Goal: Task Accomplishment & Management: Use online tool/utility

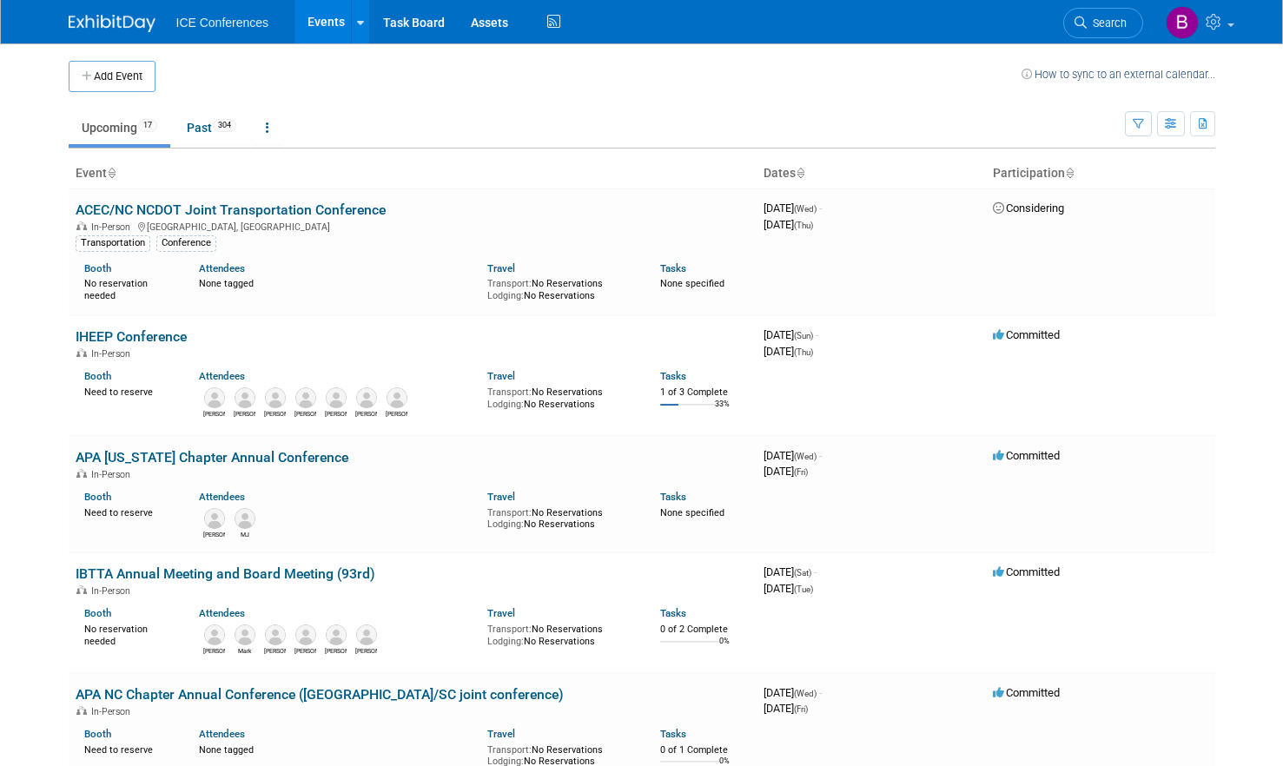
click at [312, 20] on link "Events" at bounding box center [325, 21] width 63 height 43
click at [357, 22] on icon at bounding box center [360, 22] width 7 height 11
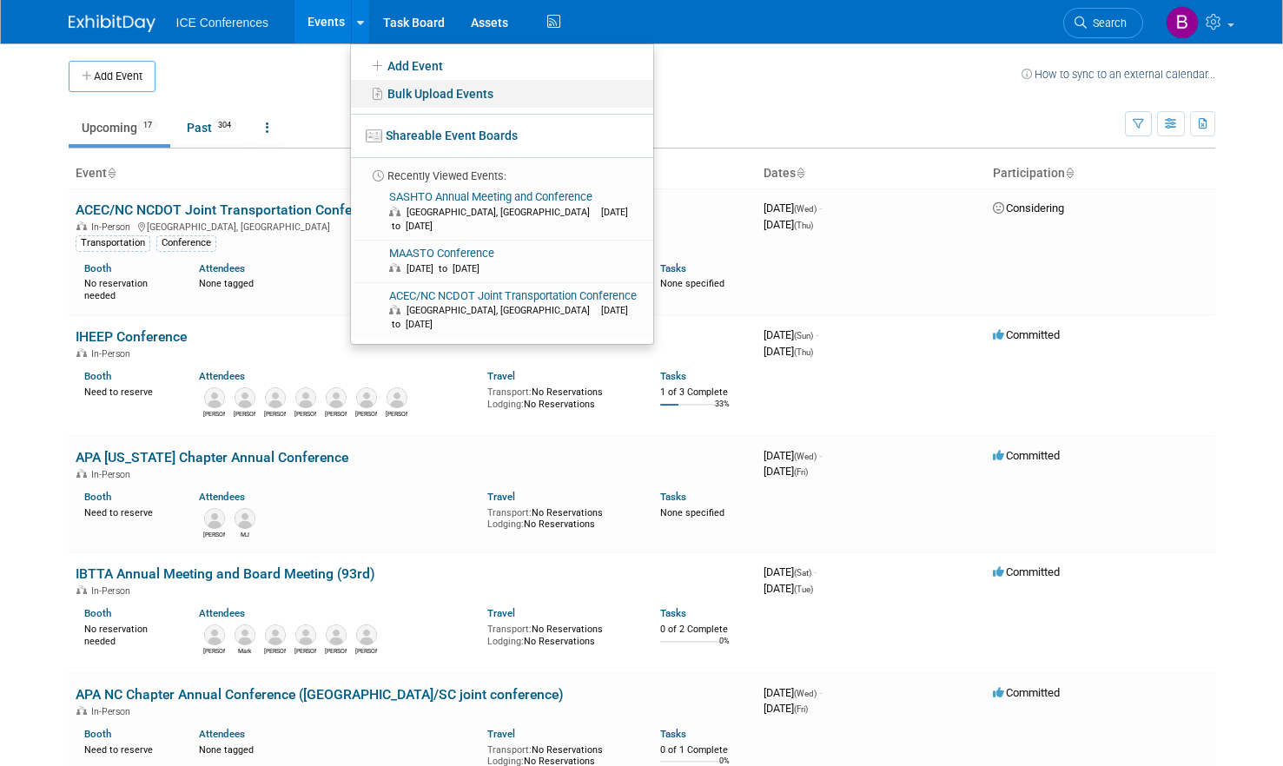
click at [385, 87] on link "Bulk Upload Events" at bounding box center [502, 94] width 302 height 28
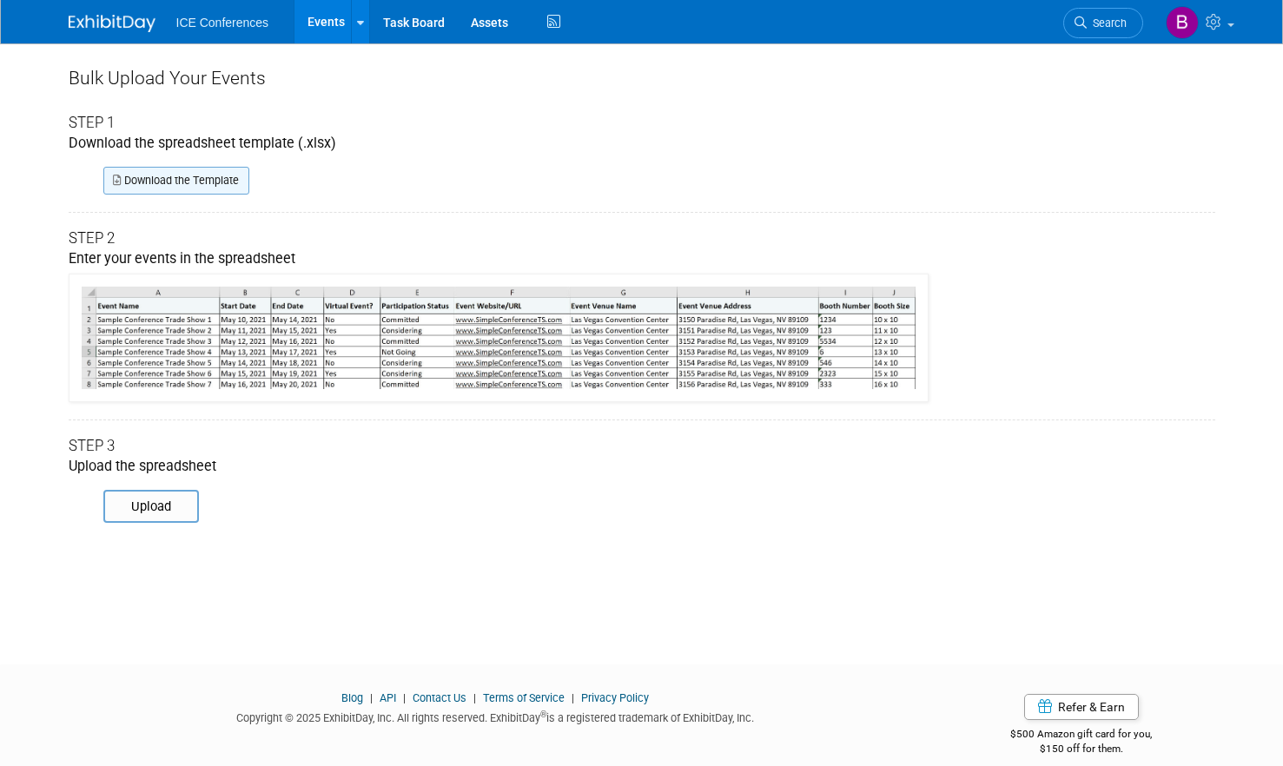
click at [237, 172] on link "Download the Template" at bounding box center [176, 181] width 146 height 28
click at [327, 26] on link "Events" at bounding box center [325, 21] width 63 height 43
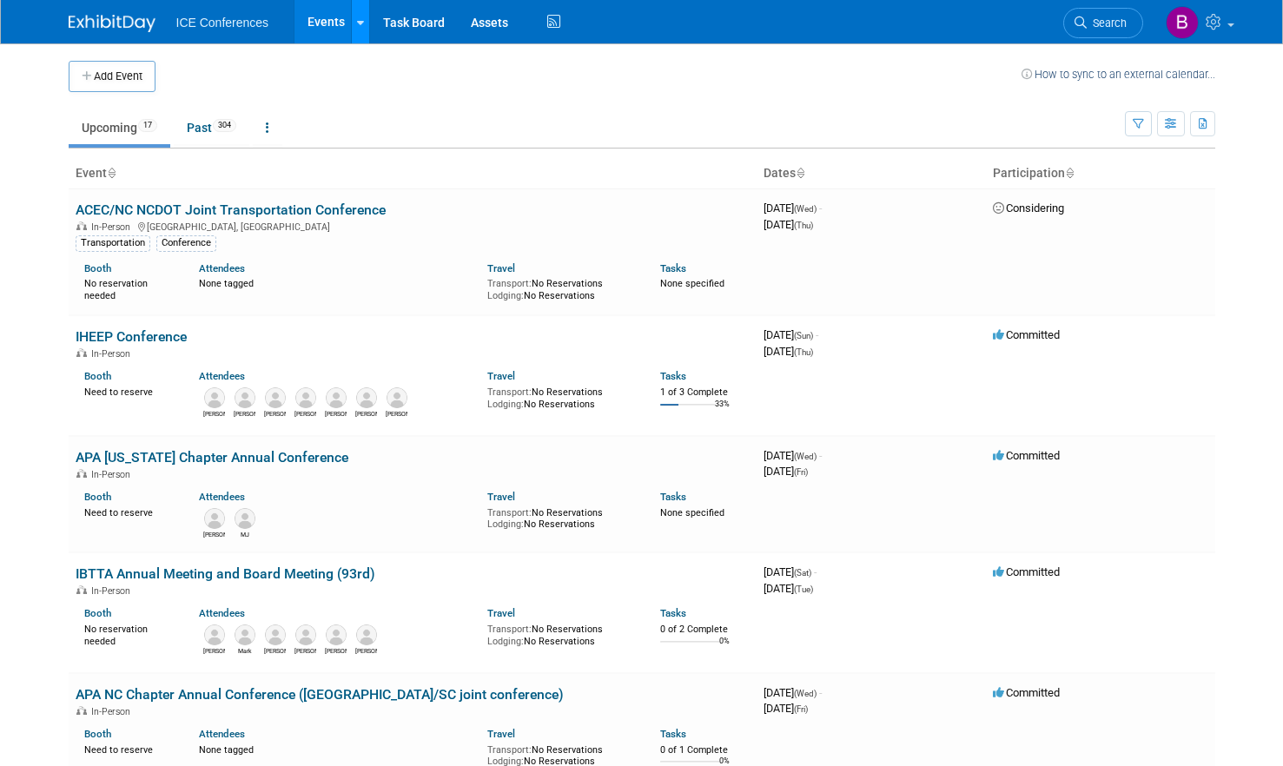
click at [361, 26] on icon at bounding box center [360, 22] width 7 height 11
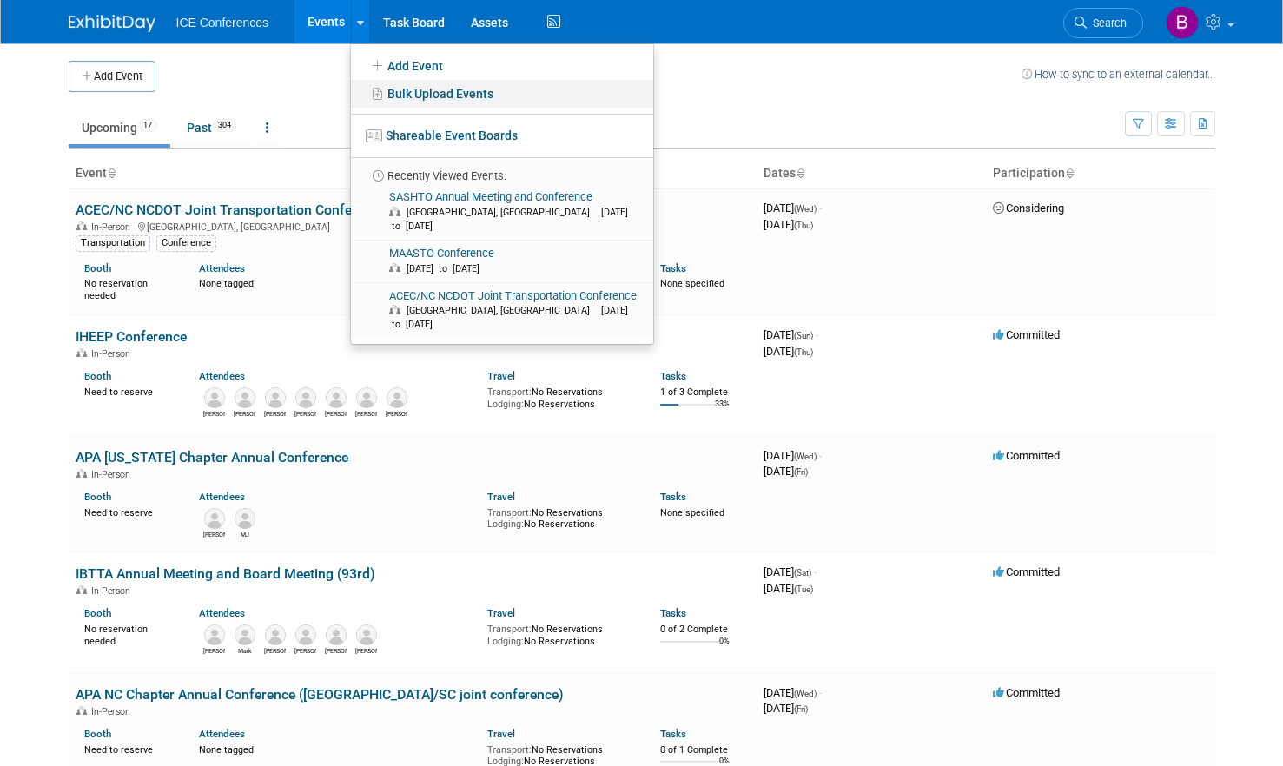
click at [412, 105] on link "Bulk Upload Events" at bounding box center [502, 94] width 302 height 28
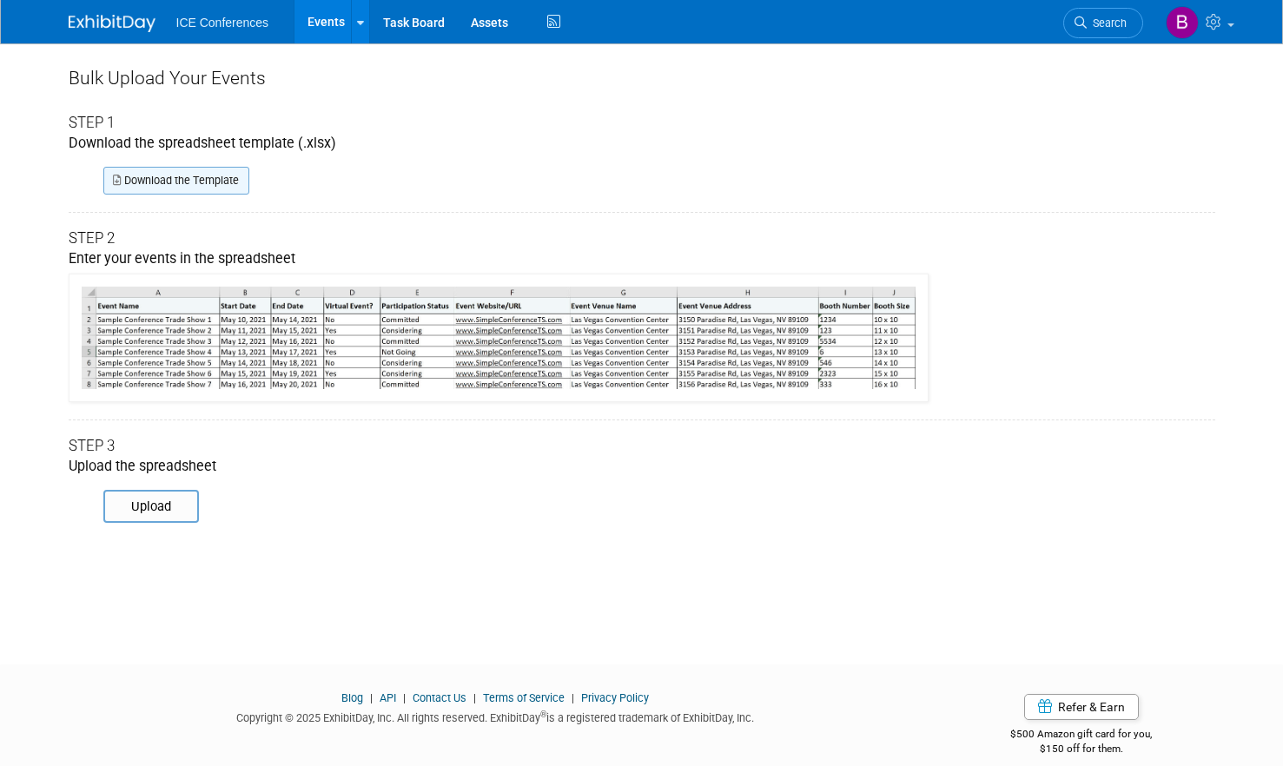
click at [222, 187] on link "Download the Template" at bounding box center [176, 181] width 146 height 28
click at [147, 502] on input "file" at bounding box center [79, 507] width 236 height 30
type input "C:\fakepath\ExhibitDay-Event-Import-Template (7).xlsx"
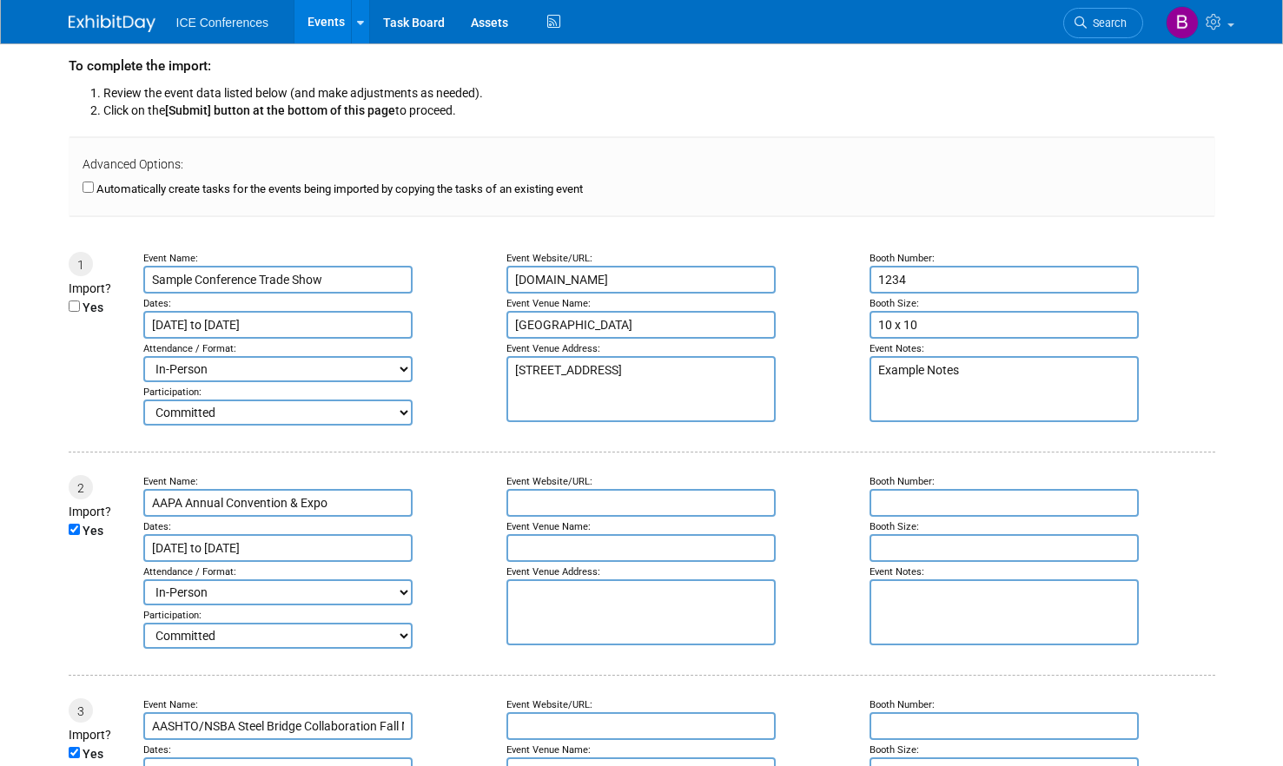
scroll to position [347, 0]
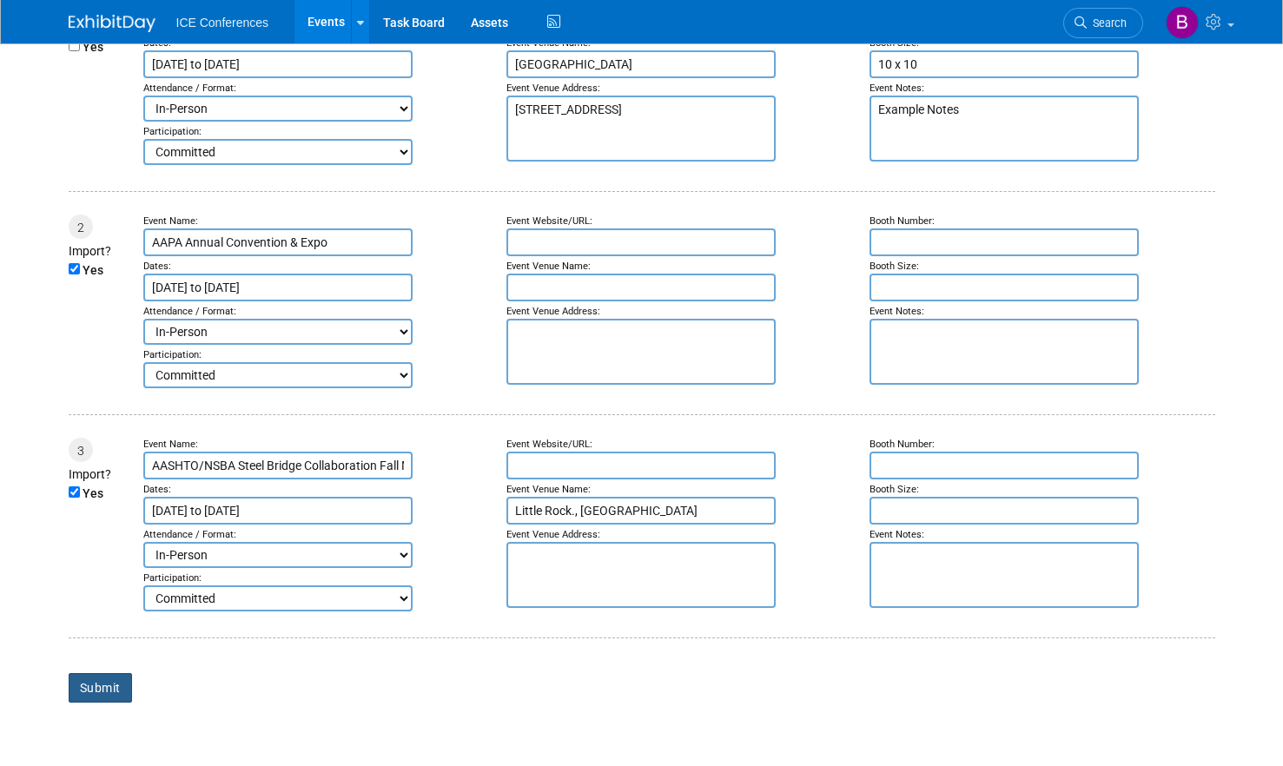
click at [98, 686] on input "Submit" at bounding box center [100, 688] width 63 height 30
